Goal: Find specific page/section: Find specific page/section

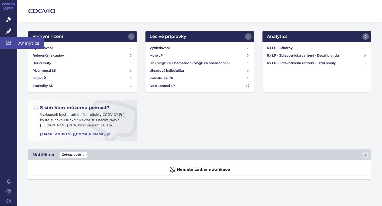
drag, startPoint x: 0, startPoint y: 0, endPoint x: 12, endPoint y: 40, distance: 42.1
click at [12, 40] on link "Analytics" at bounding box center [8, 42] width 17 height 11
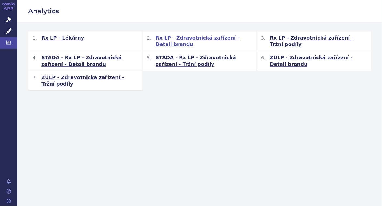
click at [191, 38] on span "Rx LP - Zdravotnická zařízení - Detail brandu" at bounding box center [204, 41] width 97 height 13
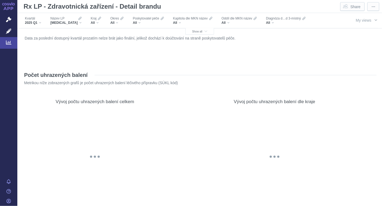
click at [68, 23] on div "[MEDICAL_DATA]" at bounding box center [65, 23] width 31 height 4
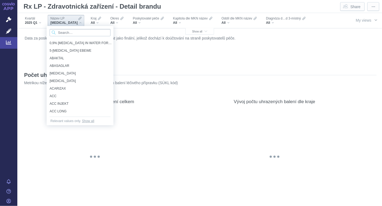
click at [70, 33] on input "Search attribute values" at bounding box center [80, 32] width 61 height 7
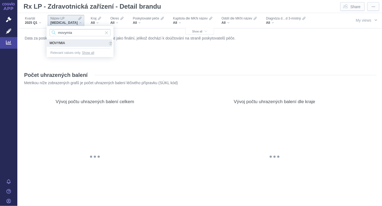
type input "movymia"
click at [57, 43] on span "MOVYMIA" at bounding box center [79, 43] width 58 height 6
